Goal: Information Seeking & Learning: Learn about a topic

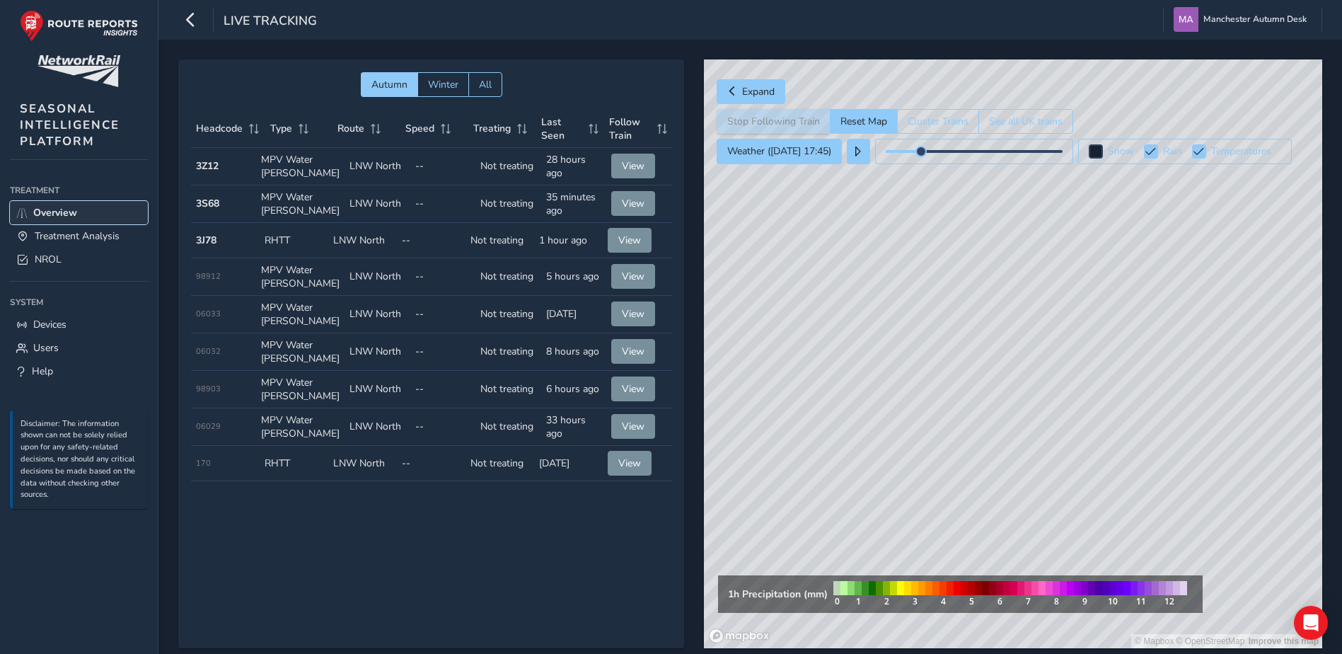
click at [62, 219] on span "Overview" at bounding box center [55, 212] width 44 height 13
click at [79, 246] on link "Treatment Analysis" at bounding box center [79, 235] width 138 height 23
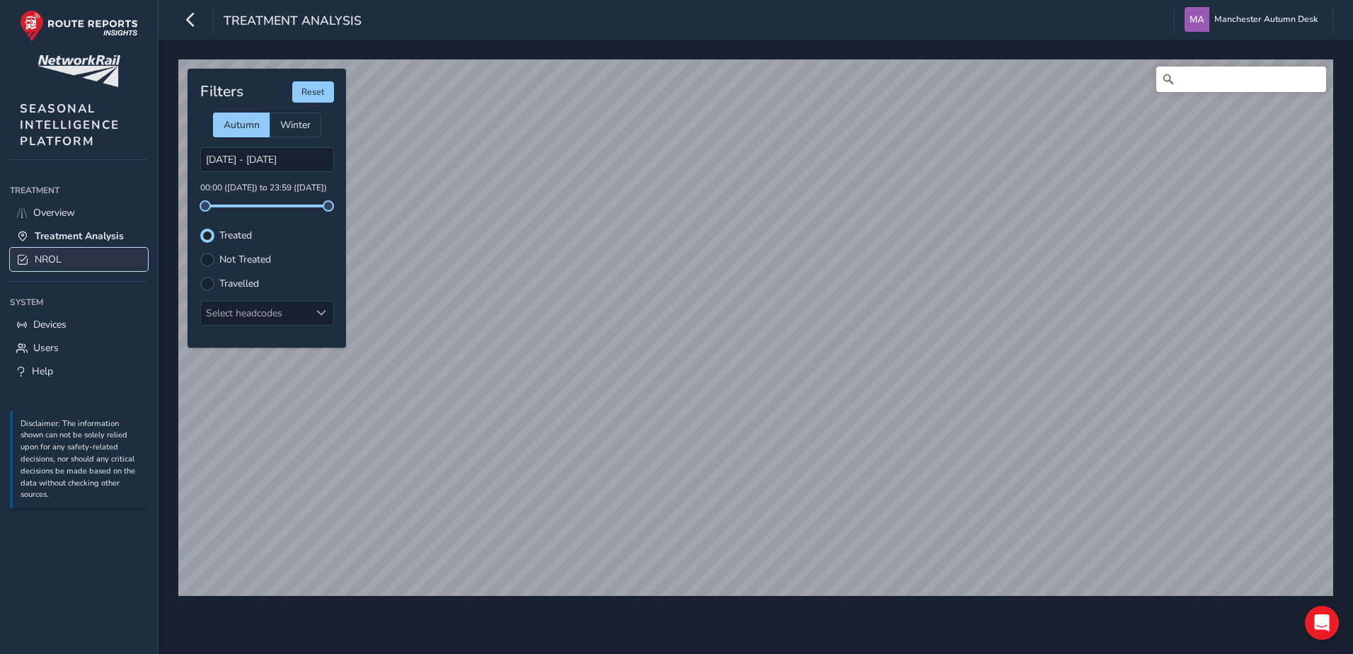
click at [47, 258] on span "NROL" at bounding box center [48, 259] width 27 height 13
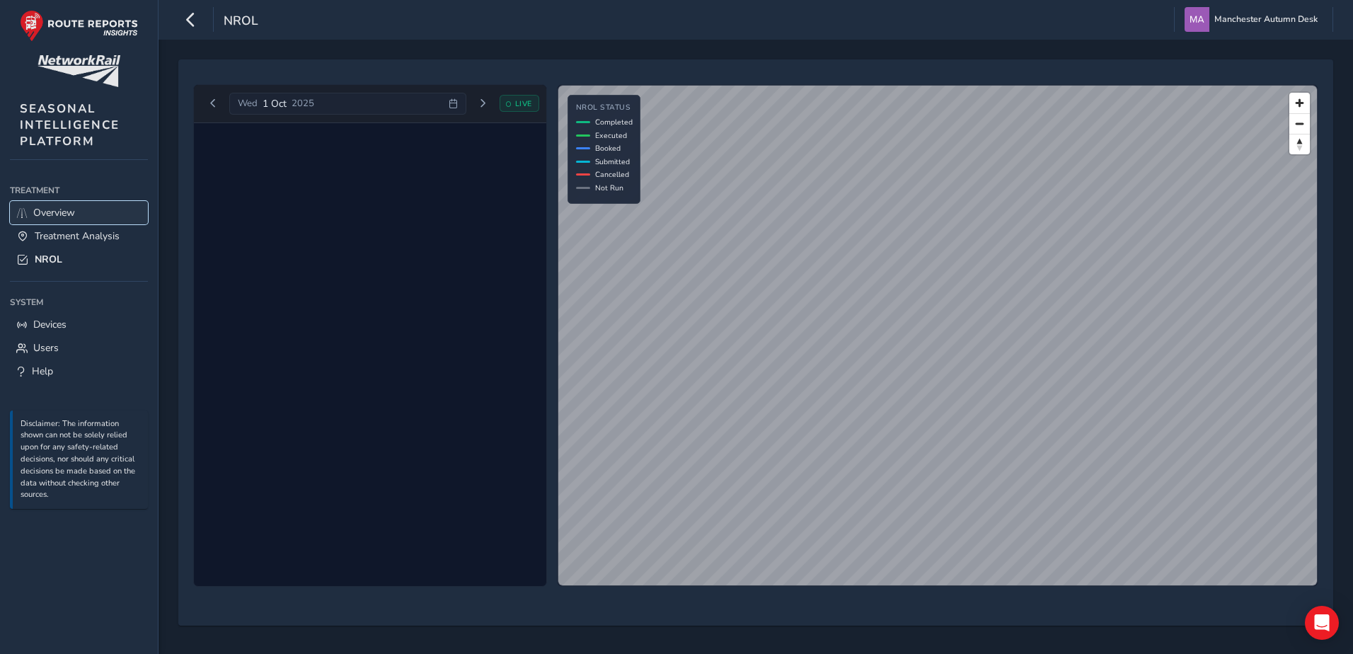
click at [93, 221] on link "Overview" at bounding box center [79, 212] width 138 height 23
